Goal: Task Accomplishment & Management: Use online tool/utility

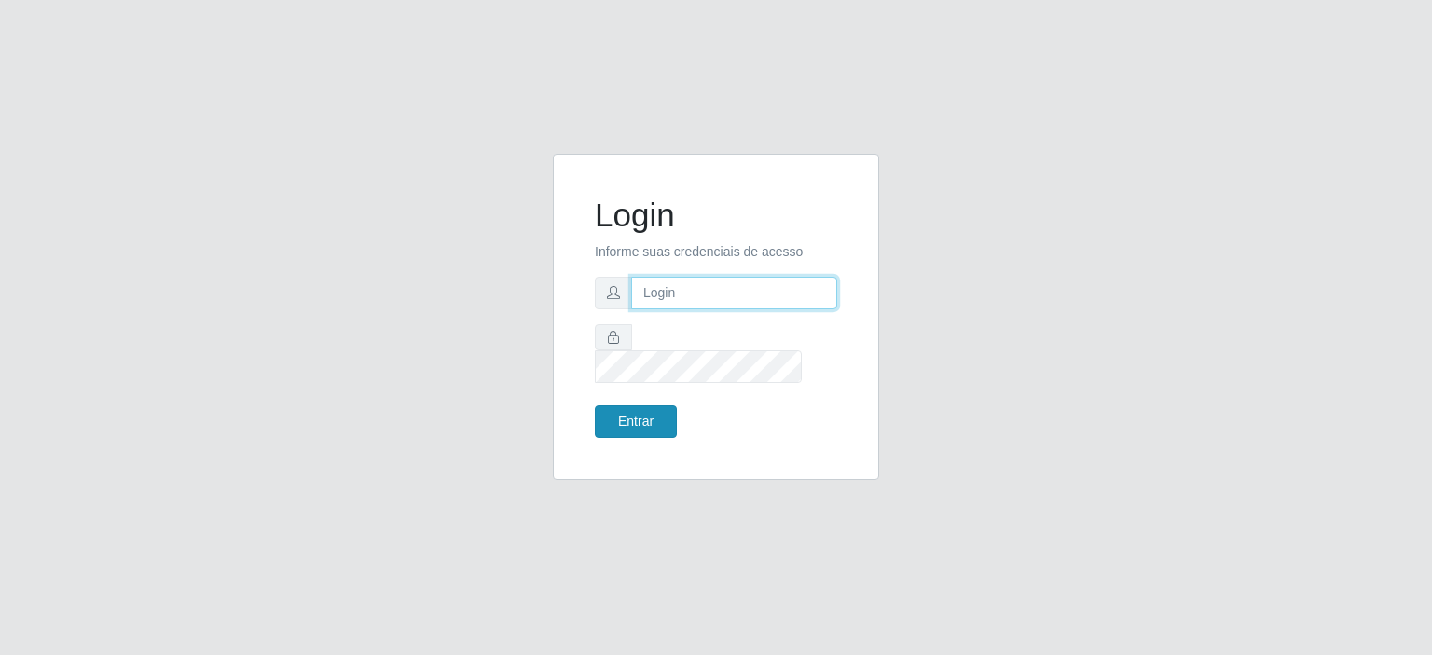
type input "[EMAIL_ADDRESS][DOMAIN_NAME]"
click at [659, 424] on button "Entrar" at bounding box center [636, 421] width 82 height 33
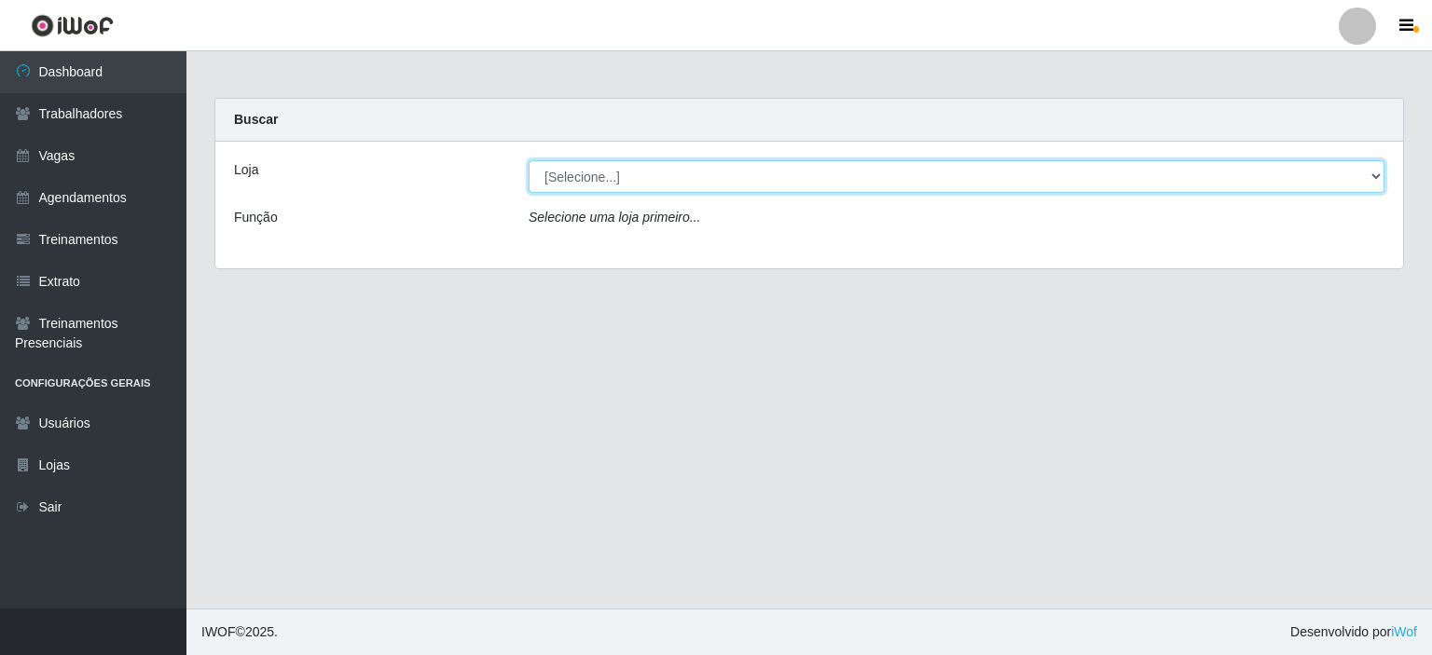
click at [723, 171] on select "[Selecione...] Preço Bom Supermercado" at bounding box center [956, 176] width 856 height 33
select select "387"
click at [528, 160] on select "[Selecione...] Preço Bom Supermercado" at bounding box center [956, 176] width 856 height 33
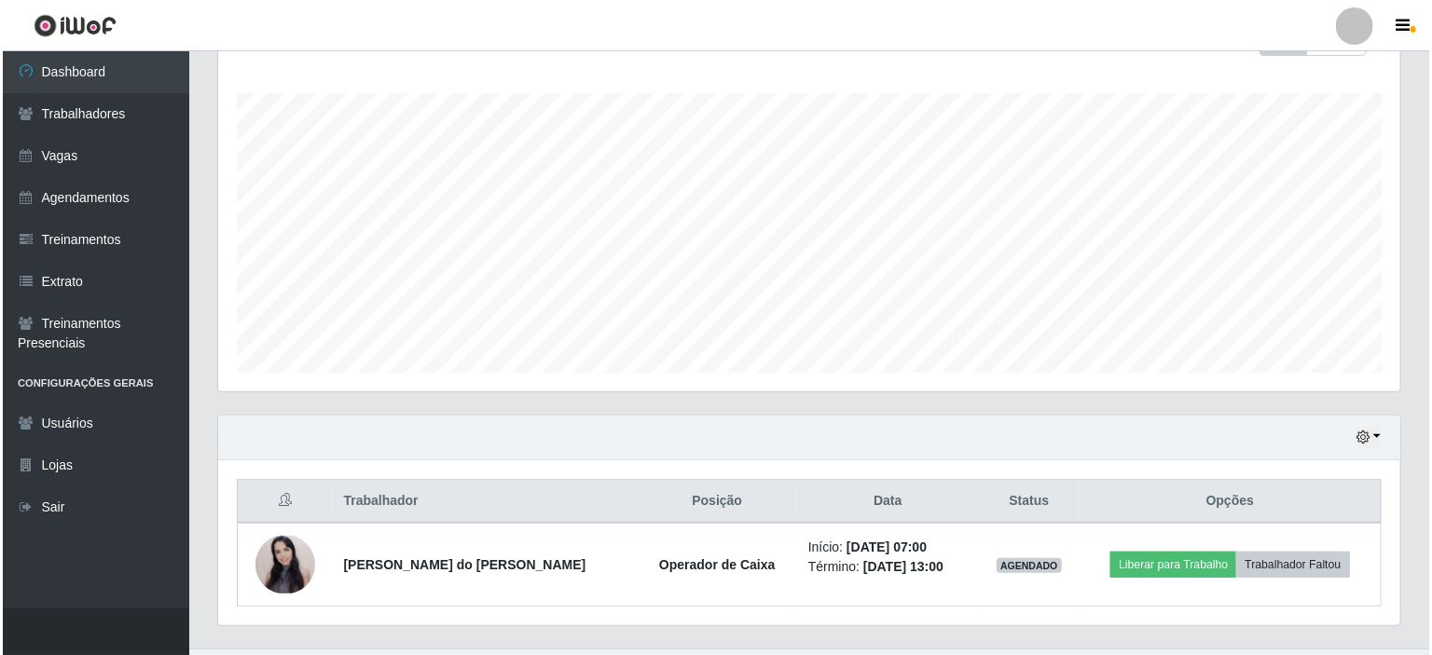
scroll to position [387, 1182]
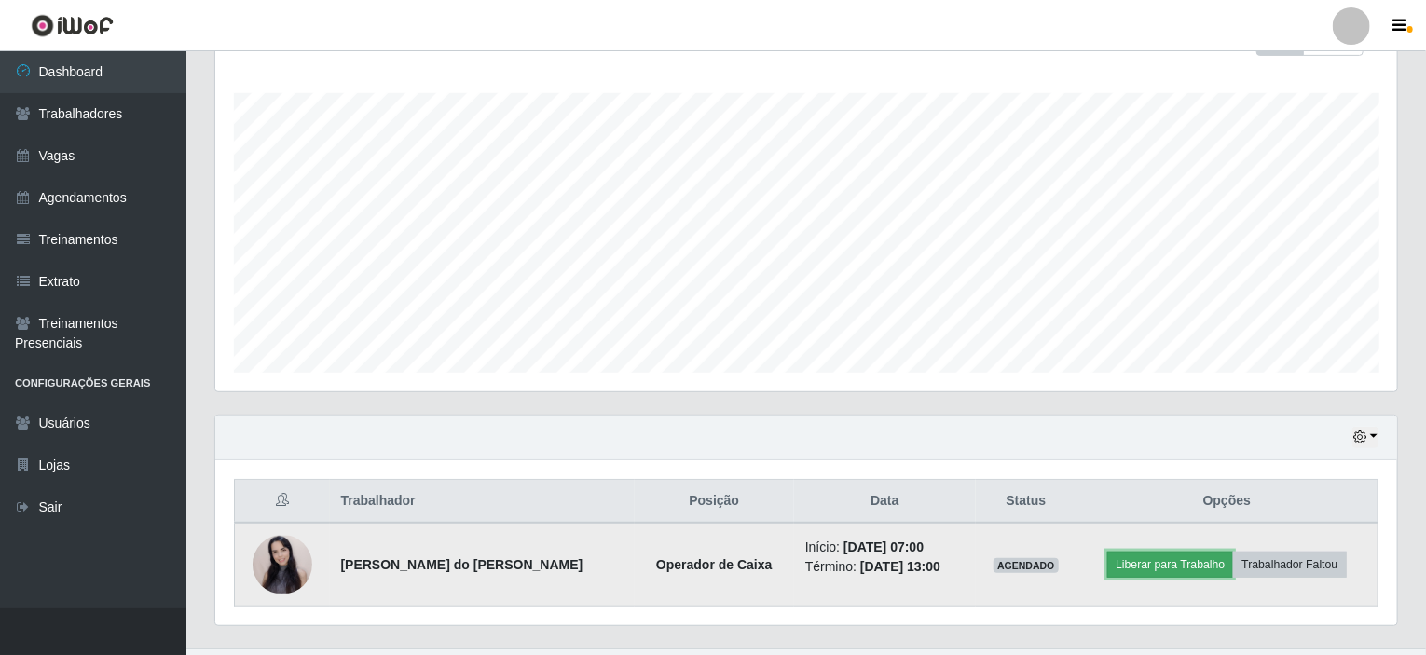
click at [1152, 562] on button "Liberar para Trabalho" at bounding box center [1170, 565] width 126 height 26
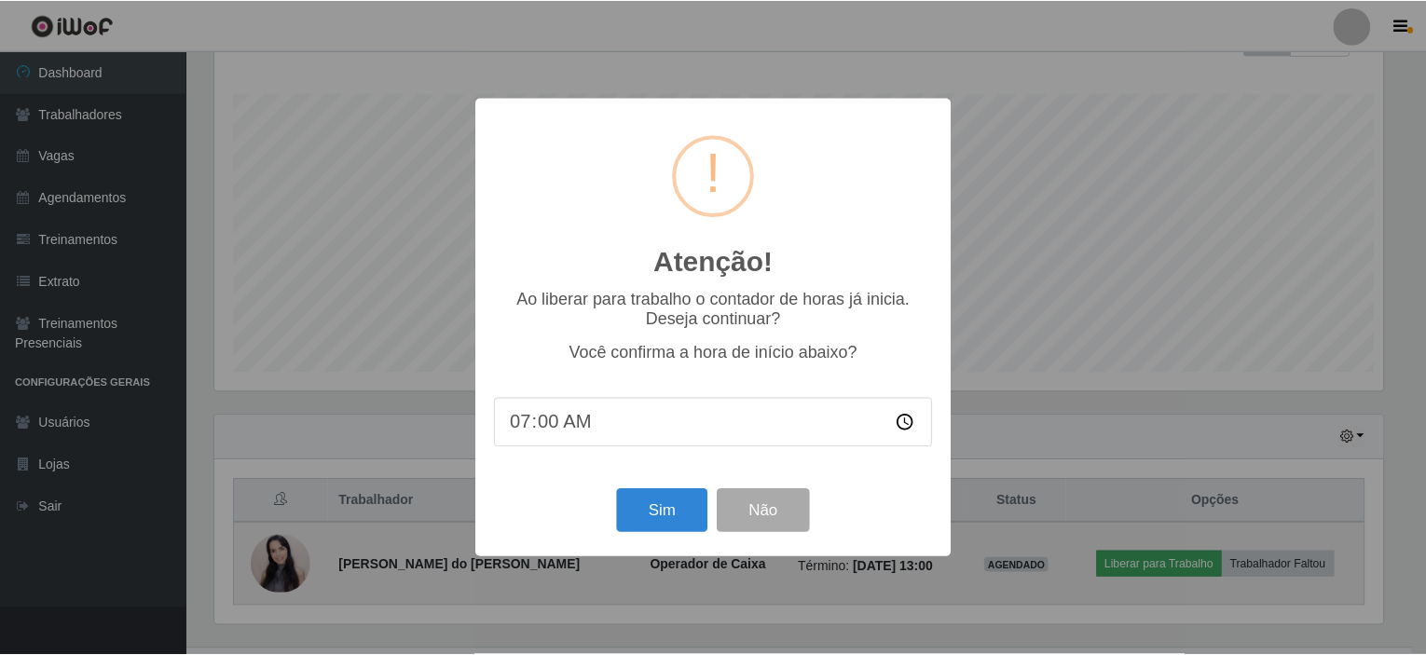
scroll to position [387, 1174]
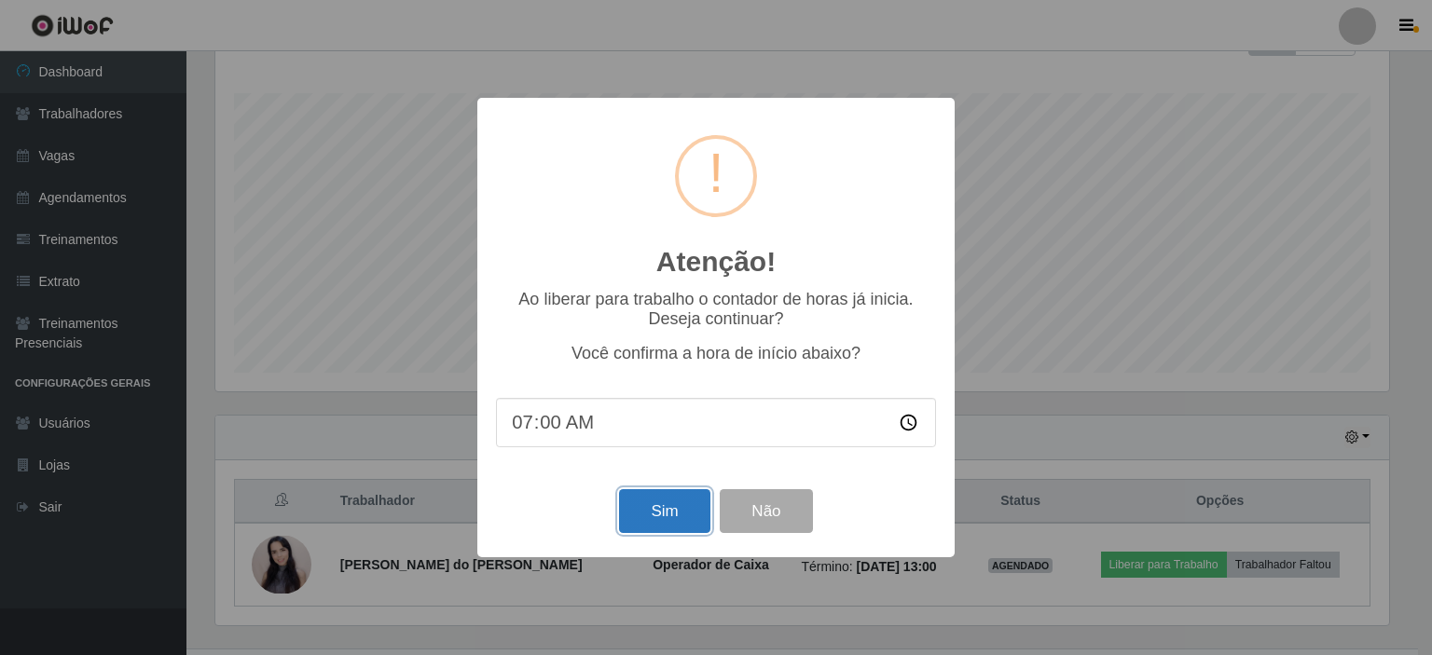
click at [690, 499] on button "Sim" at bounding box center [664, 511] width 90 height 44
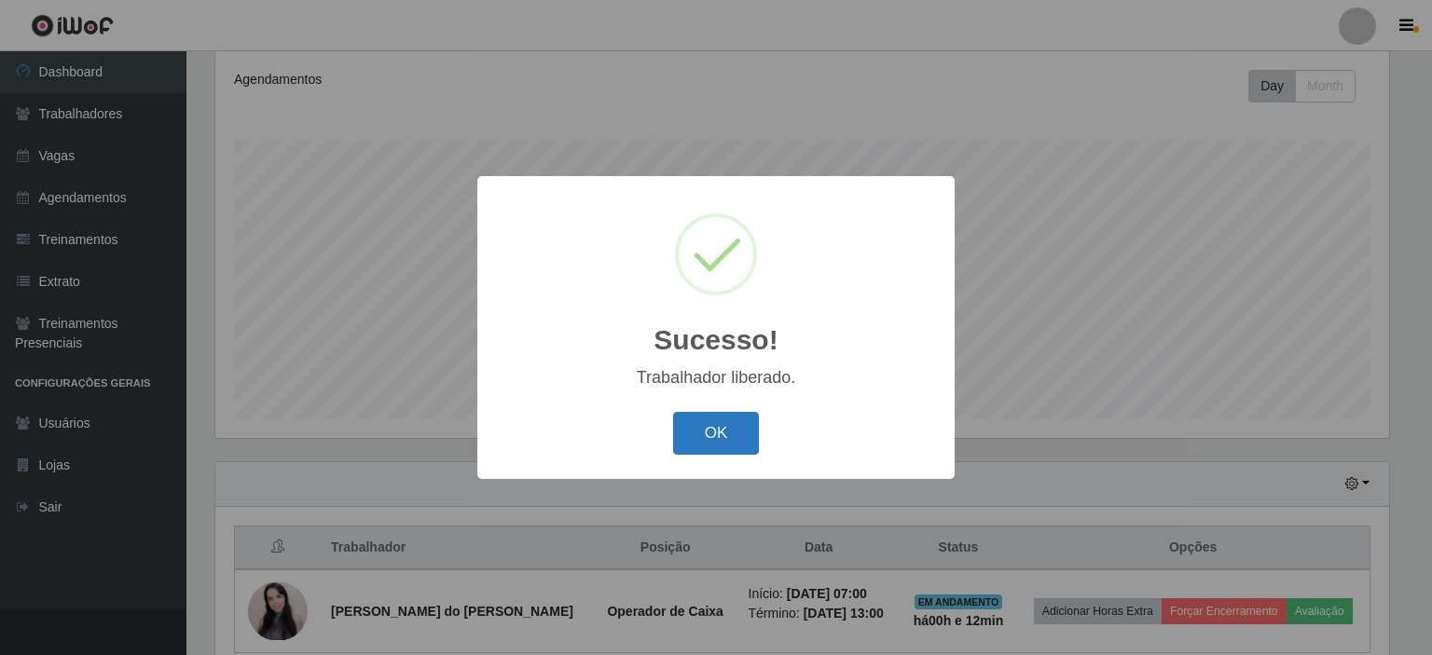
click at [716, 428] on button "OK" at bounding box center [716, 434] width 87 height 44
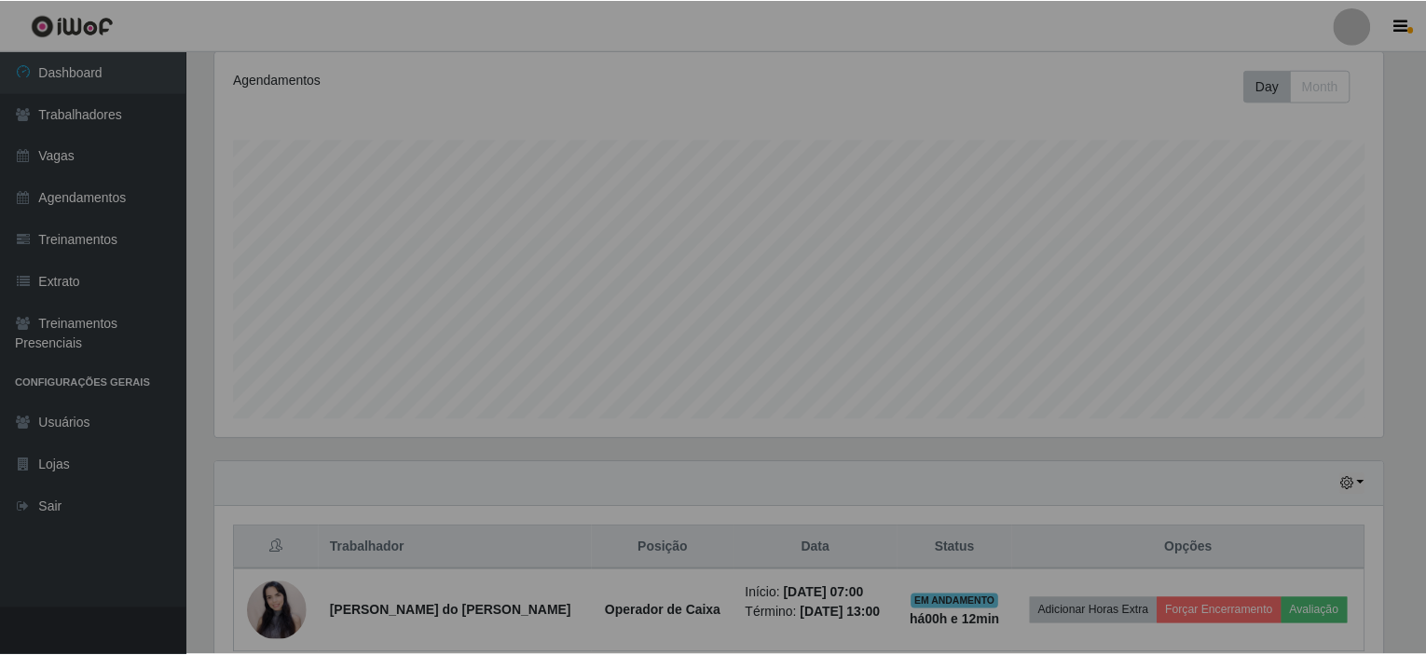
scroll to position [387, 1182]
